Goal: Information Seeking & Learning: Learn about a topic

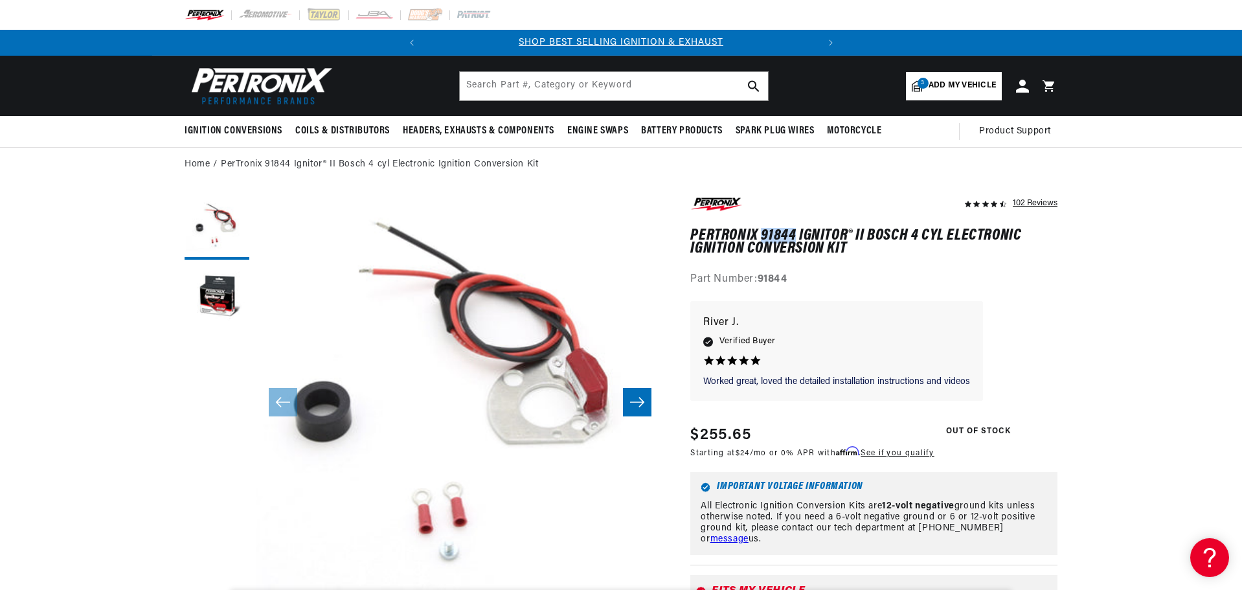
drag, startPoint x: 796, startPoint y: 232, endPoint x: 761, endPoint y: 234, distance: 34.3
click at [761, 234] on h1 "PerTronix 91844 Ignitor® II Bosch 4 cyl Electronic Ignition Conversion Kit" at bounding box center [873, 242] width 367 height 27
copy h1 "91844"
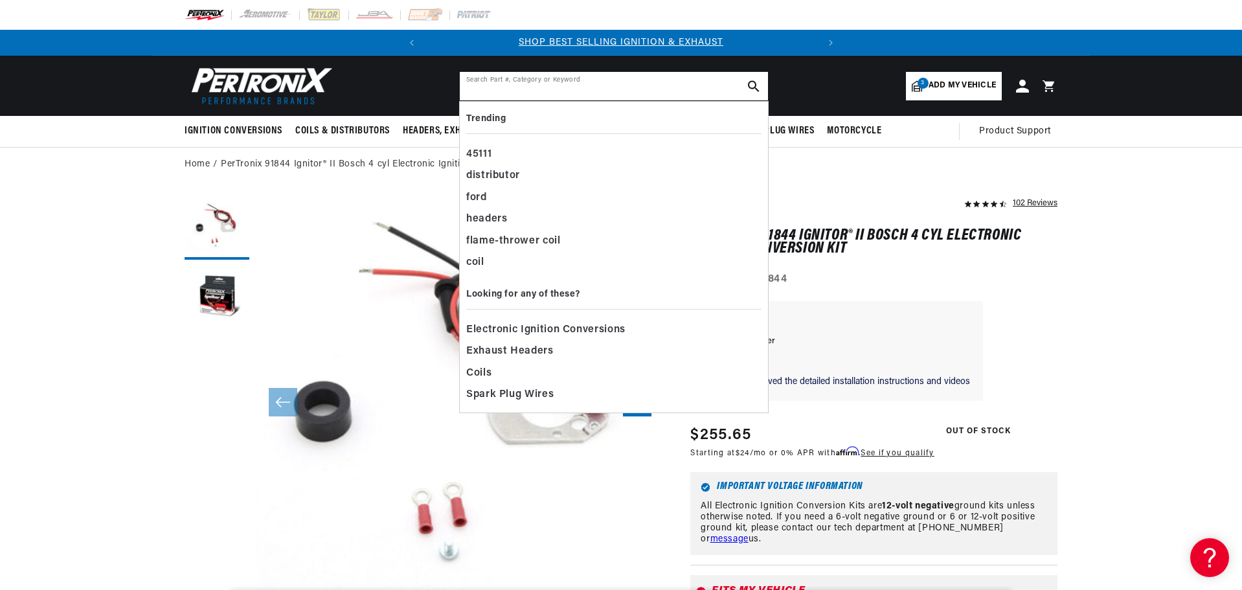
paste input "91844"
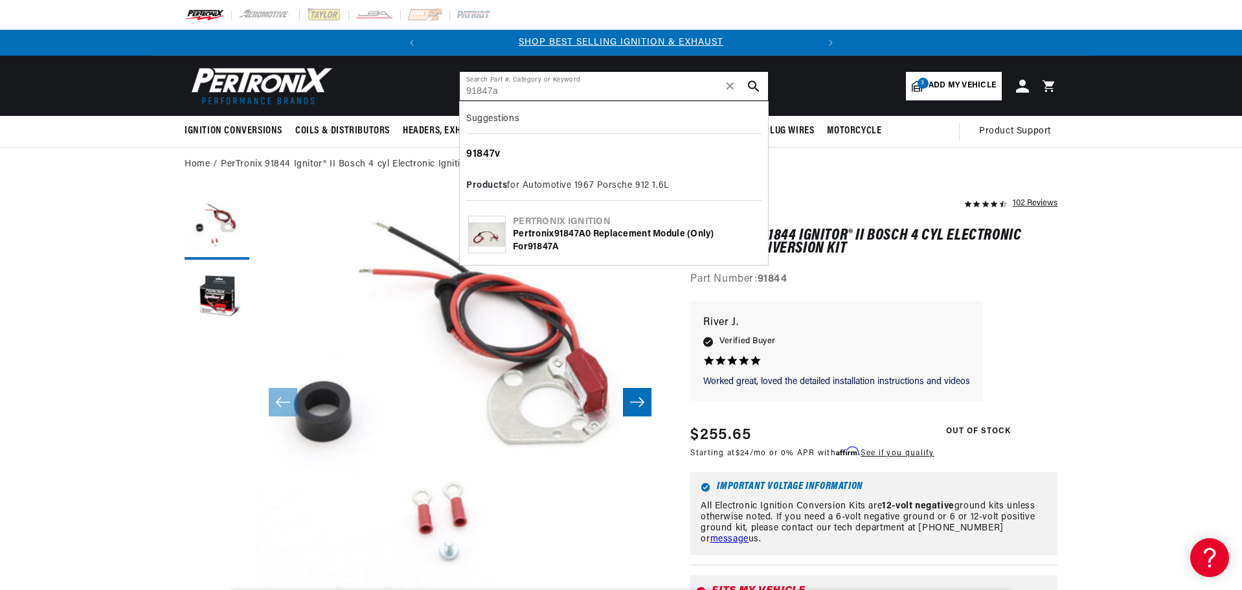
type input "91847a"
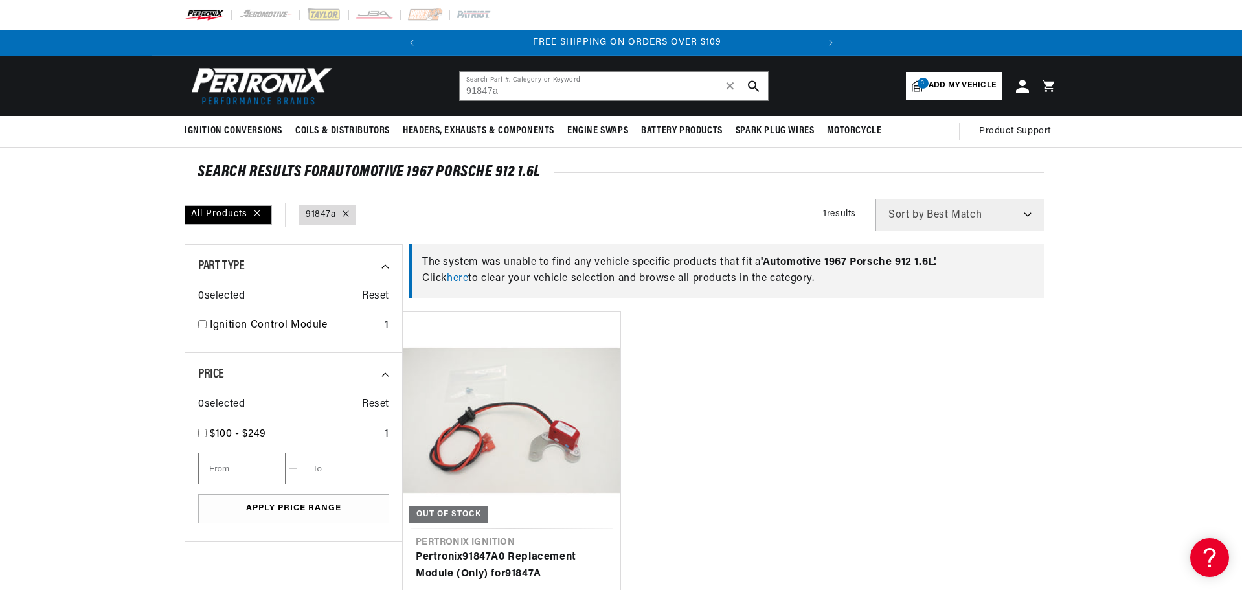
scroll to position [0, 392]
click at [513, 91] on input "91847a" at bounding box center [614, 86] width 308 height 28
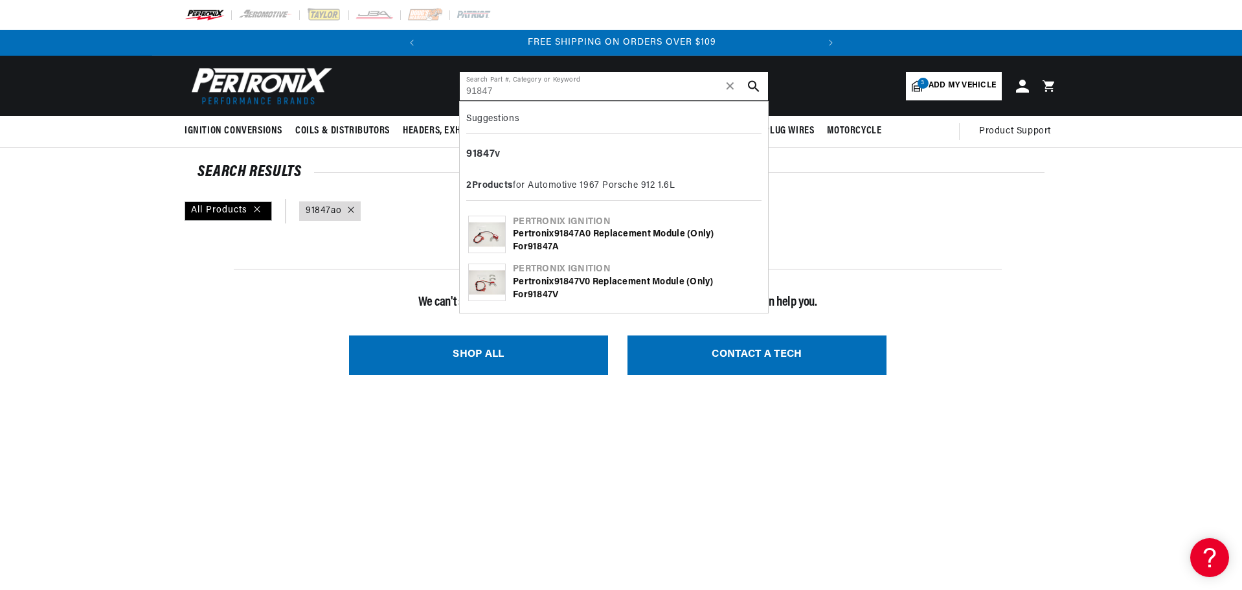
type input "91847"
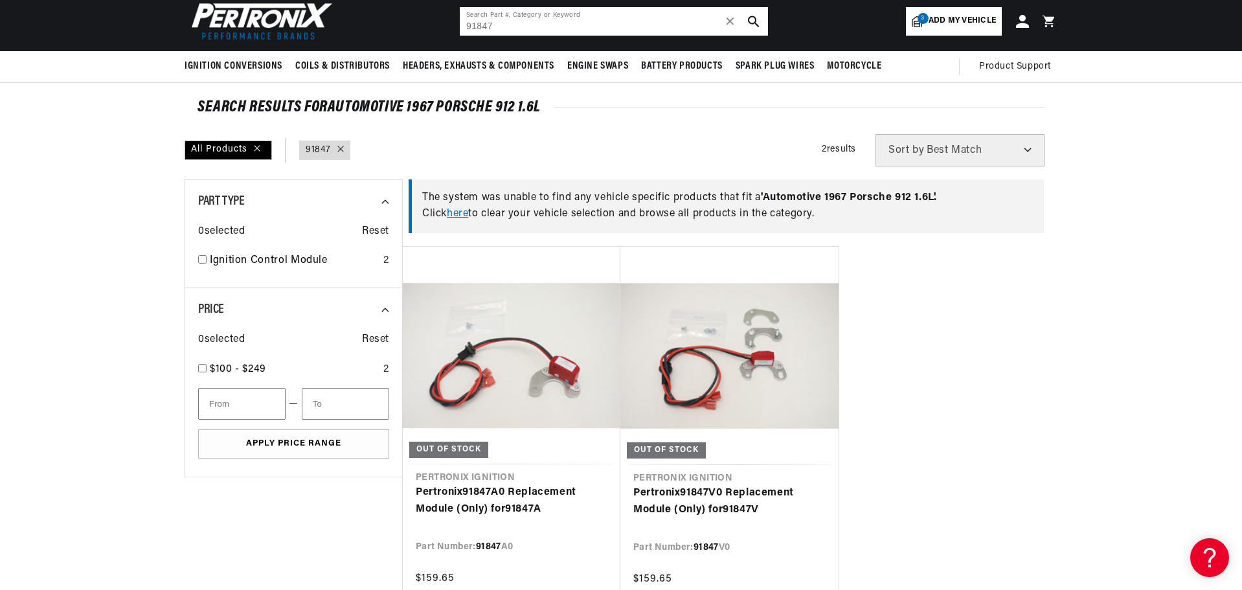
scroll to position [0, 392]
click at [454, 210] on link "here" at bounding box center [457, 213] width 21 height 10
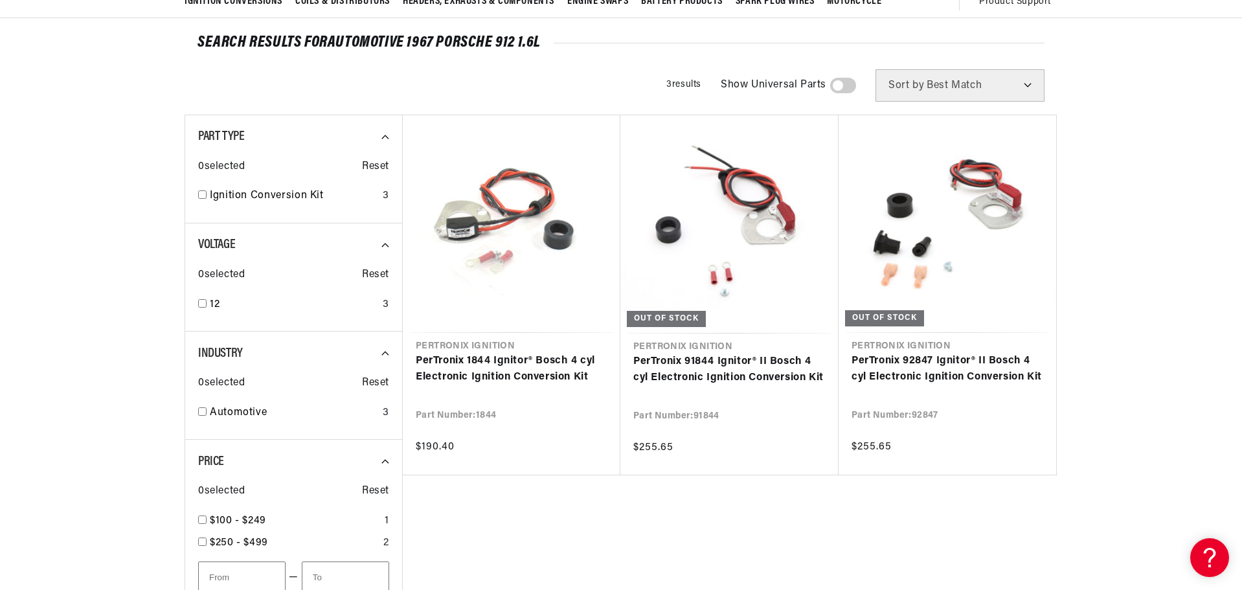
scroll to position [0, 392]
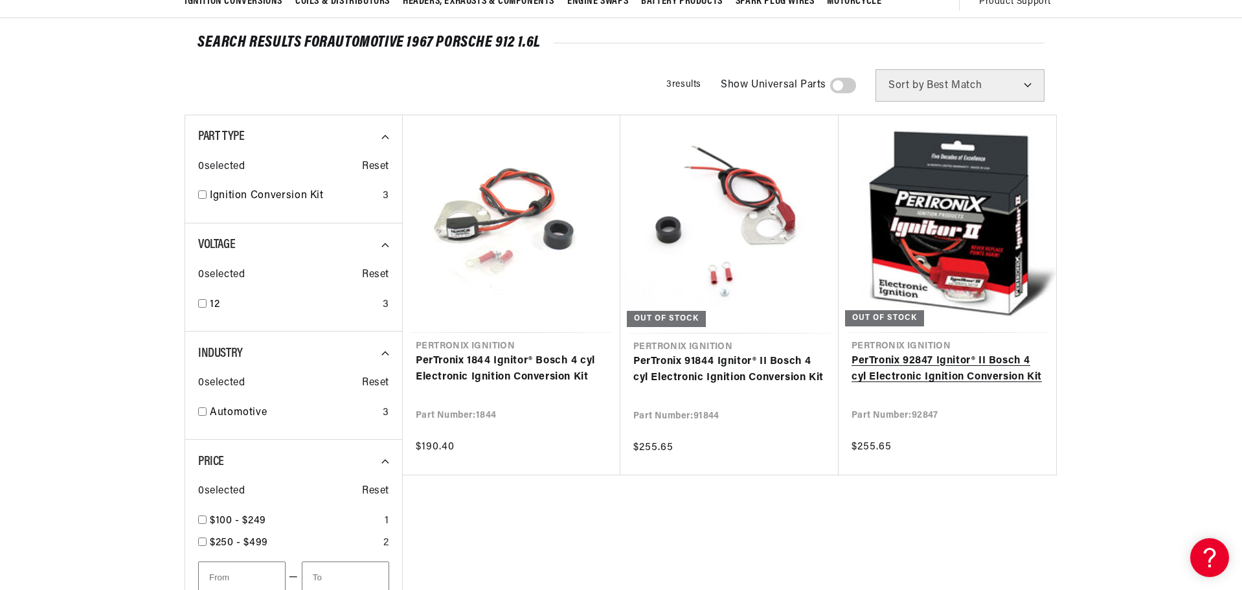
click at [913, 367] on link "PerTronix 92847 Ignitor® II Bosch 4 cyl Electronic Ignition Conversion Kit" at bounding box center [947, 369] width 192 height 33
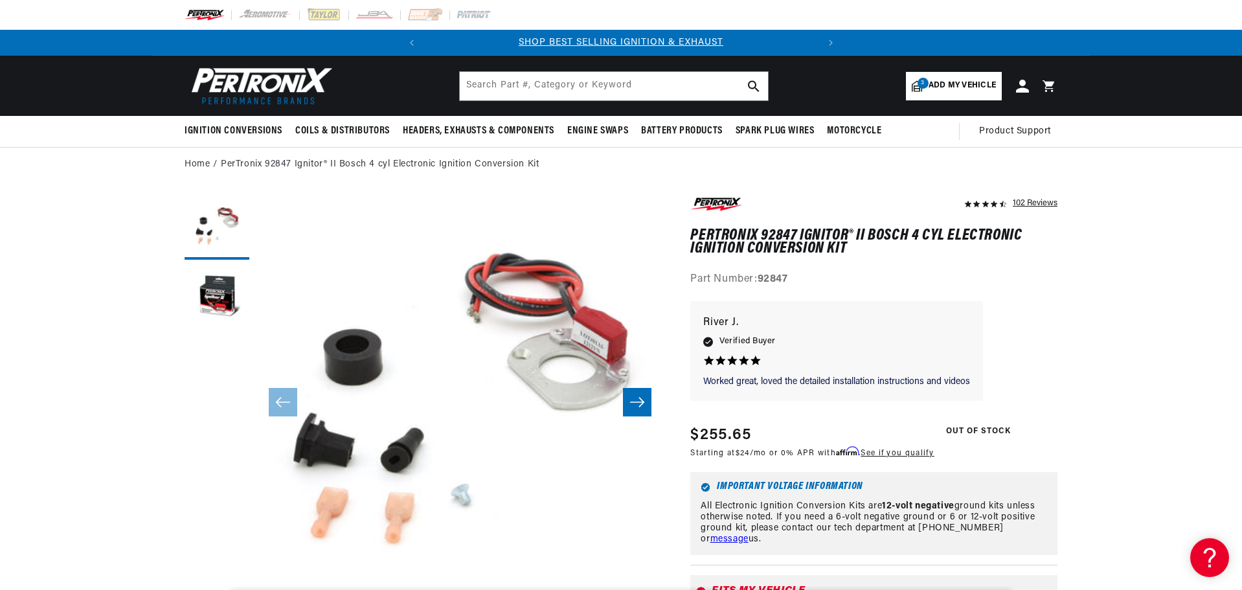
click at [635, 393] on button "Slide right" at bounding box center [637, 402] width 28 height 28
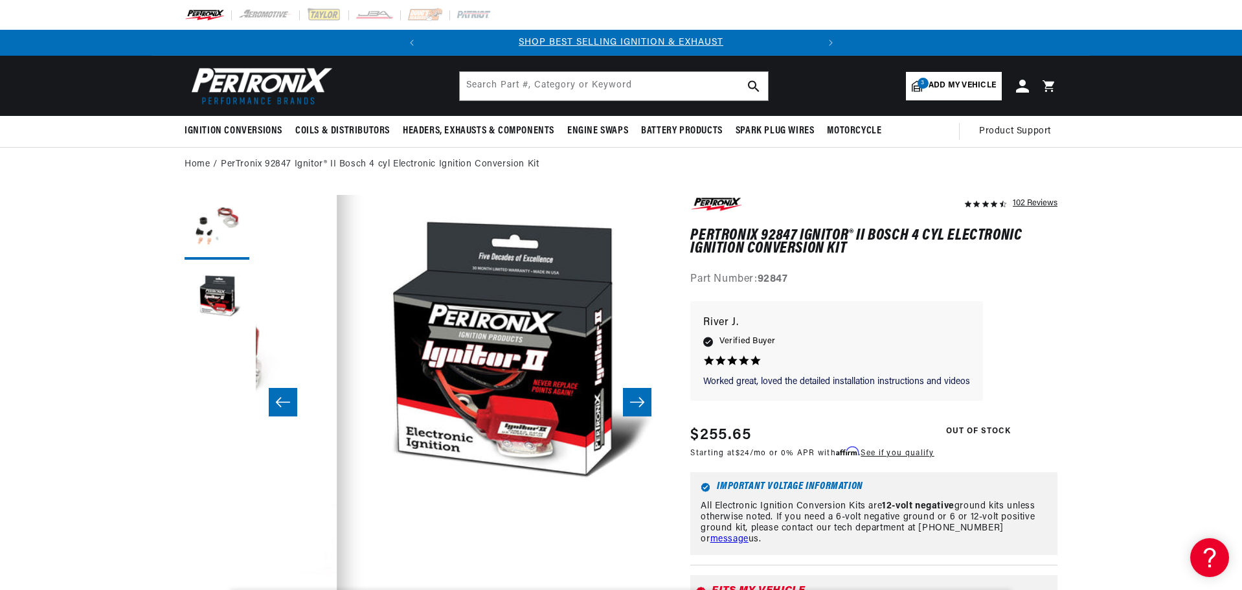
scroll to position [0, 408]
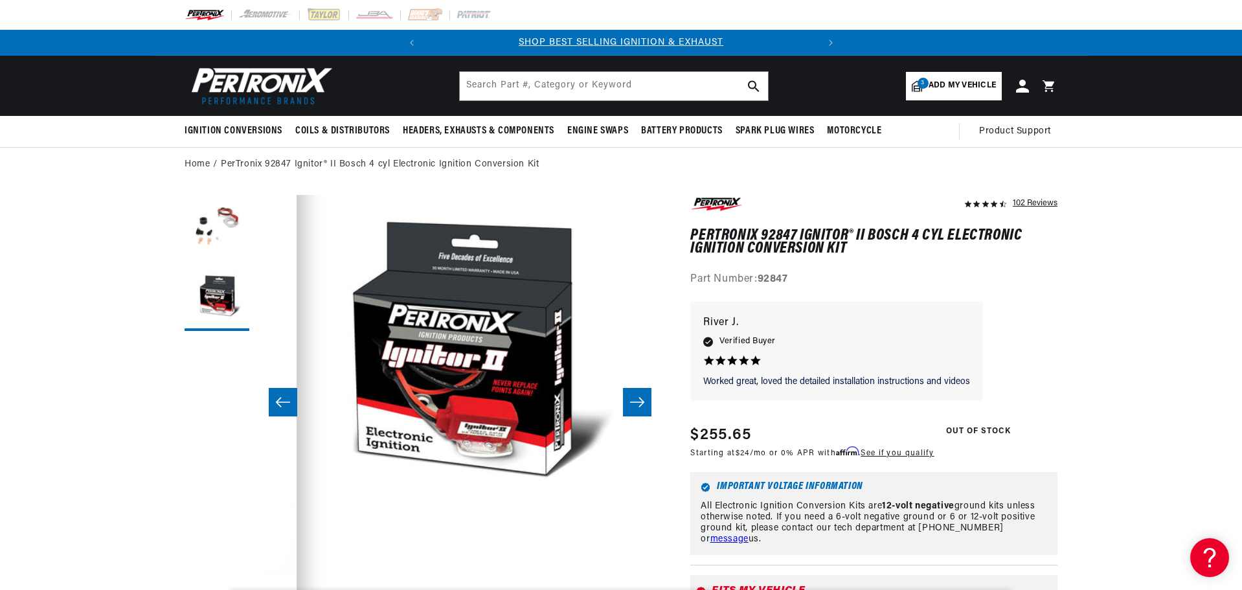
click at [635, 393] on button "Slide right" at bounding box center [637, 402] width 28 height 28
click at [282, 397] on icon "Slide left" at bounding box center [283, 402] width 16 height 13
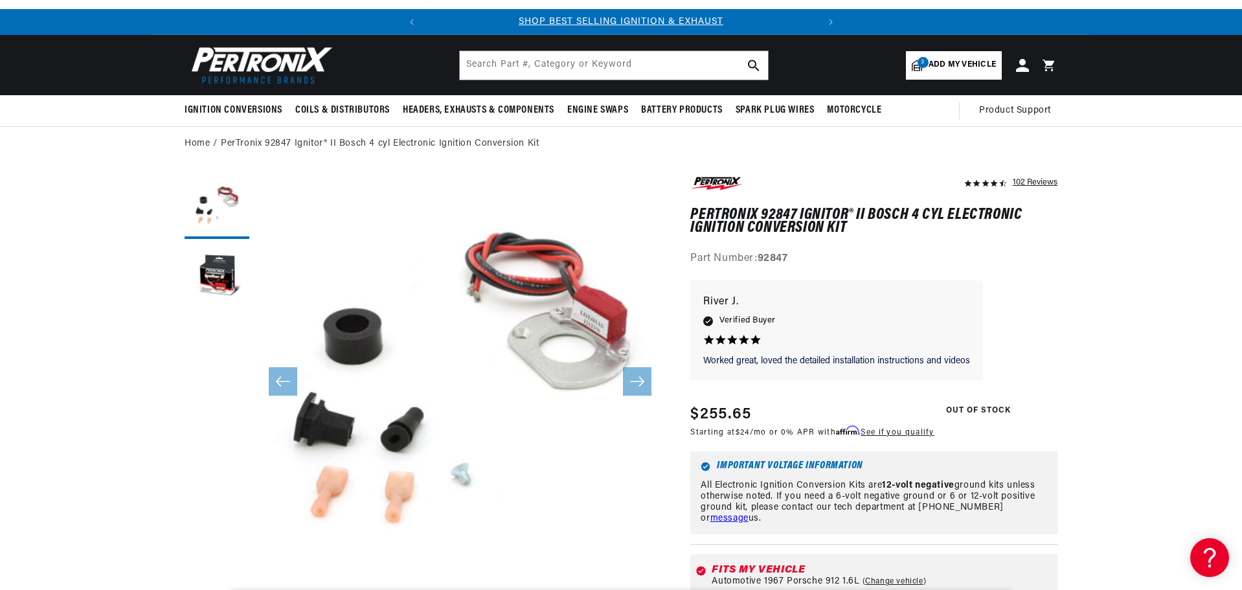
scroll to position [0, 0]
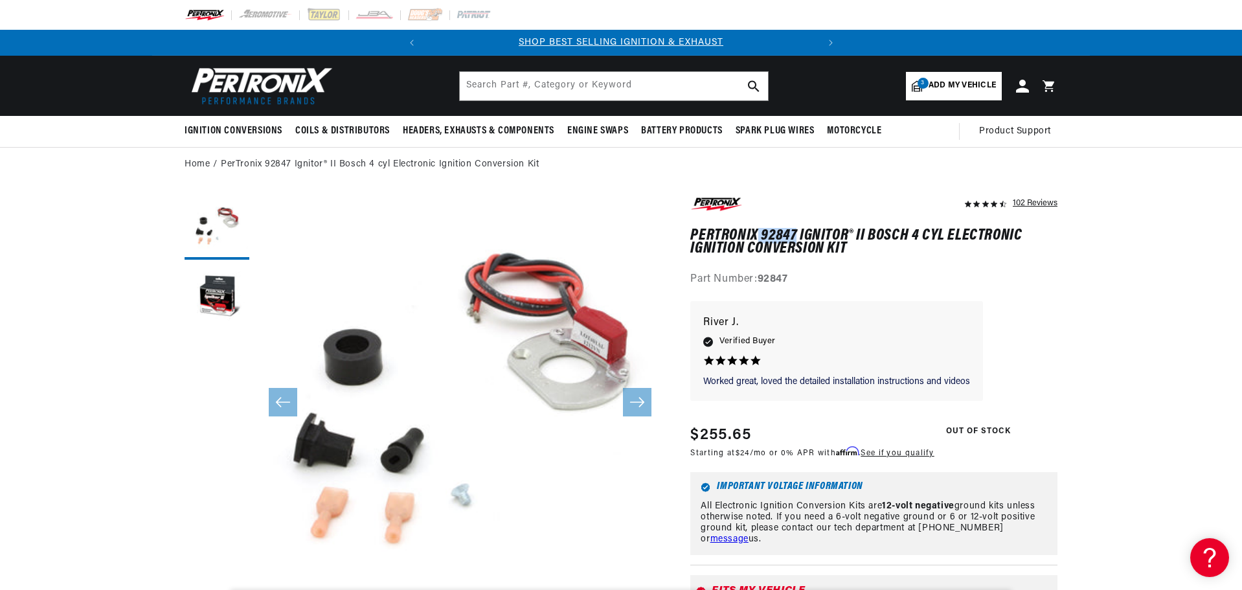
drag, startPoint x: 757, startPoint y: 237, endPoint x: 796, endPoint y: 234, distance: 38.3
click at [796, 234] on h1 "PerTronix 92847 Ignitor® II Bosch 4 cyl Electronic Ignition Conversion Kit" at bounding box center [873, 242] width 367 height 27
copy h1 "92847"
